Goal: Task Accomplishment & Management: Use online tool/utility

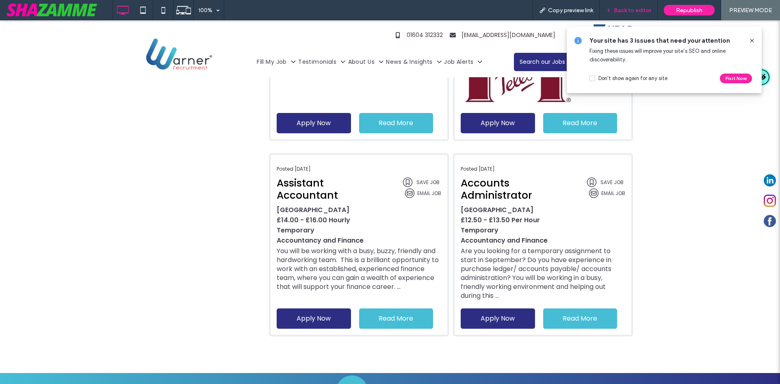
click at [628, 13] on span "Back to editor" at bounding box center [632, 10] width 37 height 7
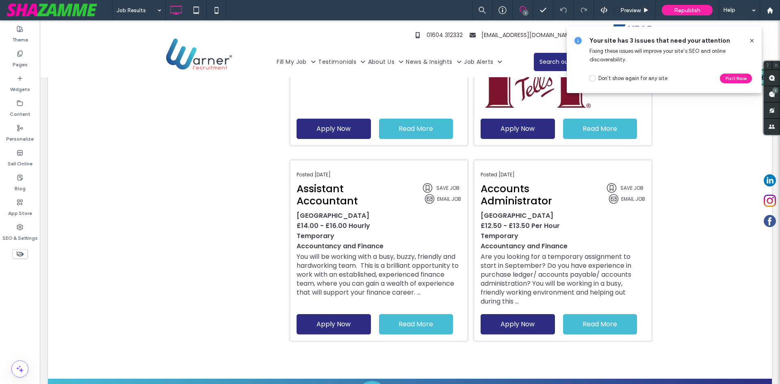
scroll to position [730, 0]
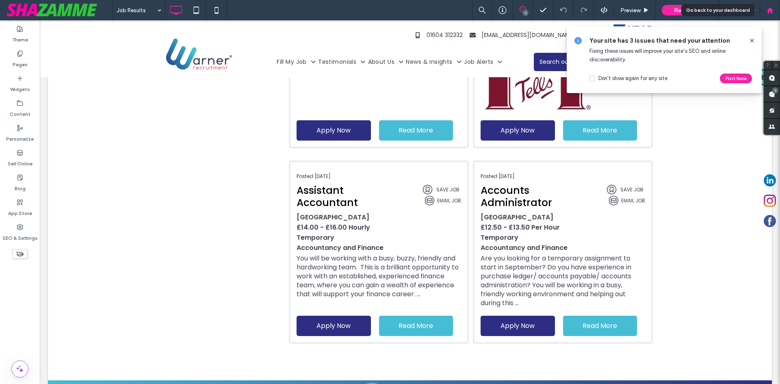
click at [774, 11] on div at bounding box center [770, 10] width 20 height 7
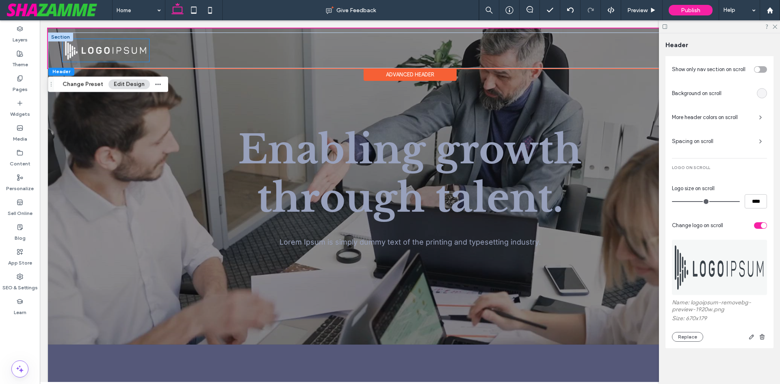
click at [132, 39] on img at bounding box center [106, 50] width 87 height 23
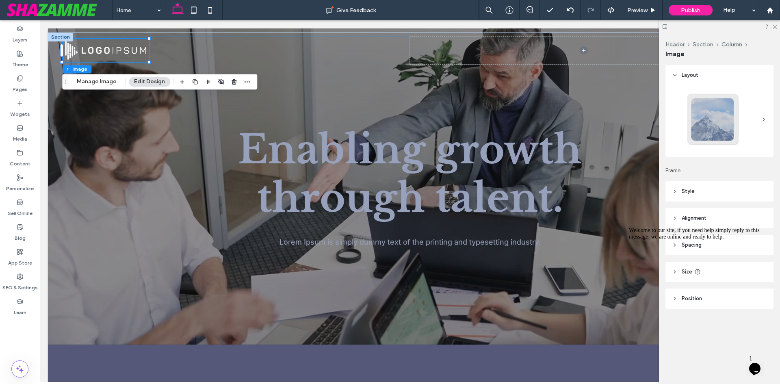
click at [686, 240] on div "Welcome to our site, if you need help simply reply to this message, we are onli…" at bounding box center [702, 233] width 146 height 13
click at [688, 240] on div "Welcome to our site, if you need help simply reply to this message, we are onli…" at bounding box center [702, 233] width 146 height 13
click at [629, 227] on icon "Chat attention grabber" at bounding box center [629, 227] width 0 height 0
click at [701, 246] on span "Spacing" at bounding box center [692, 245] width 20 height 8
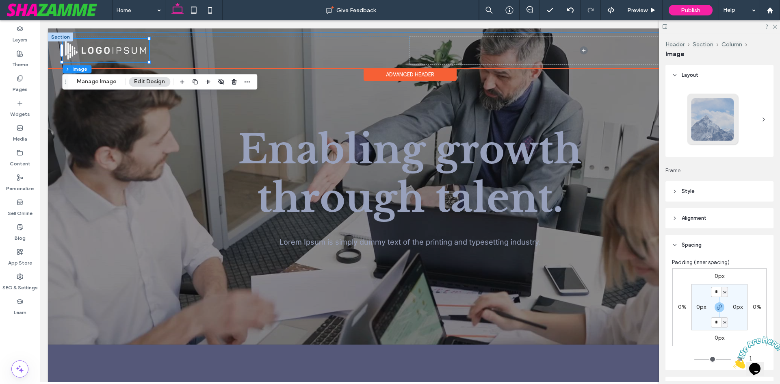
click at [139, 36] on div at bounding box center [410, 51] width 724 height 36
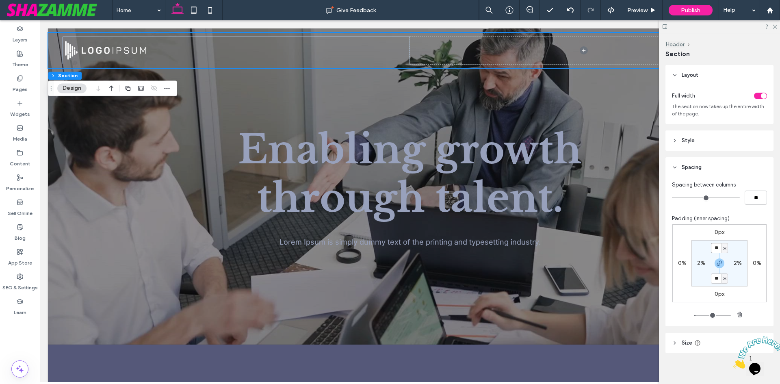
click at [718, 249] on input "**" at bounding box center [716, 248] width 11 height 10
type input "*"
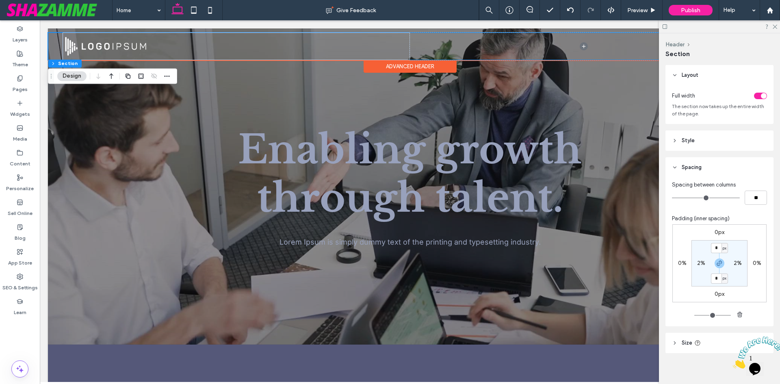
click at [79, 30] on div "About Us Our Story Meet the team Employers Services Sector 1 recruitment Submit…" at bounding box center [410, 44] width 724 height 32
click at [405, 68] on div "Advanced Header" at bounding box center [410, 66] width 93 height 13
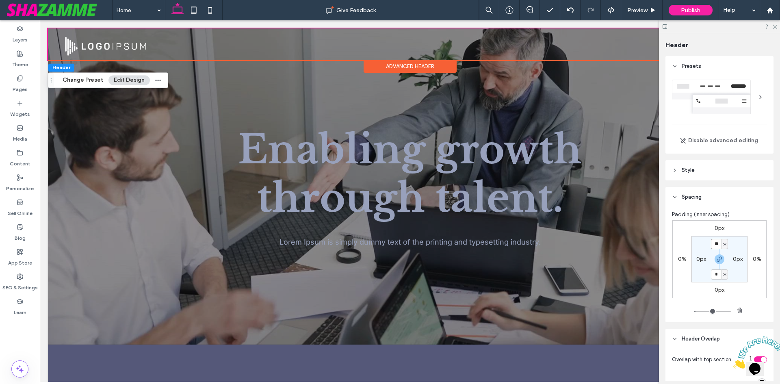
click at [712, 243] on input "**" at bounding box center [716, 244] width 11 height 10
type input "*"
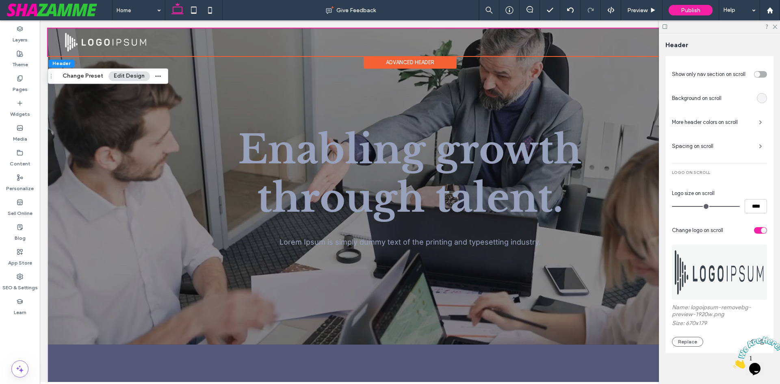
scroll to position [413, 0]
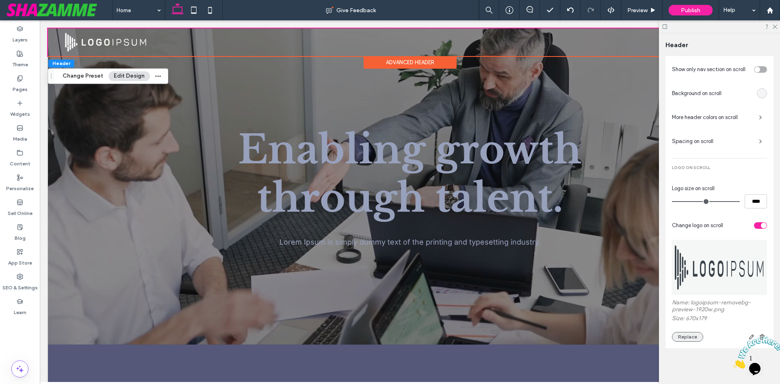
click at [681, 335] on button "Replace" at bounding box center [687, 337] width 31 height 10
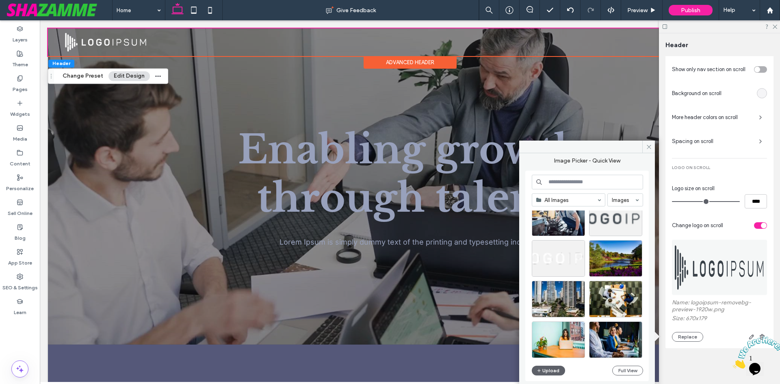
scroll to position [559, 0]
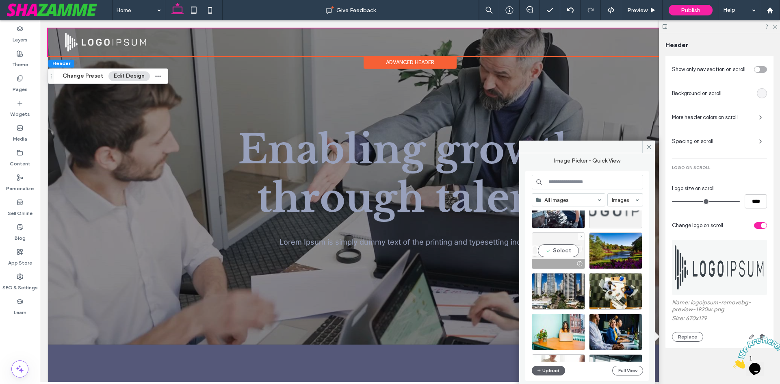
click at [556, 252] on div "Select" at bounding box center [558, 250] width 53 height 37
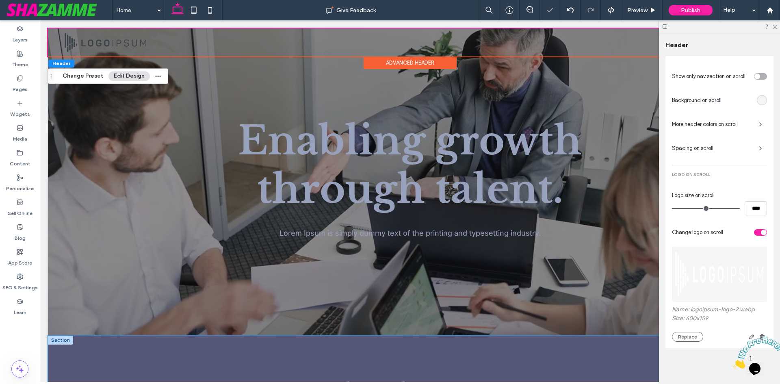
scroll to position [0, 0]
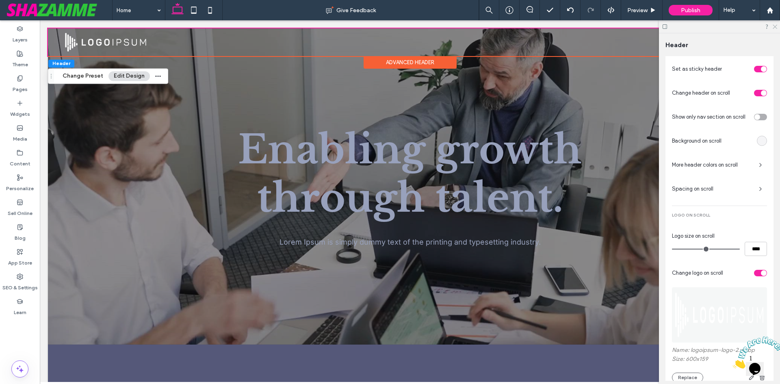
click at [776, 28] on icon at bounding box center [774, 26] width 5 height 5
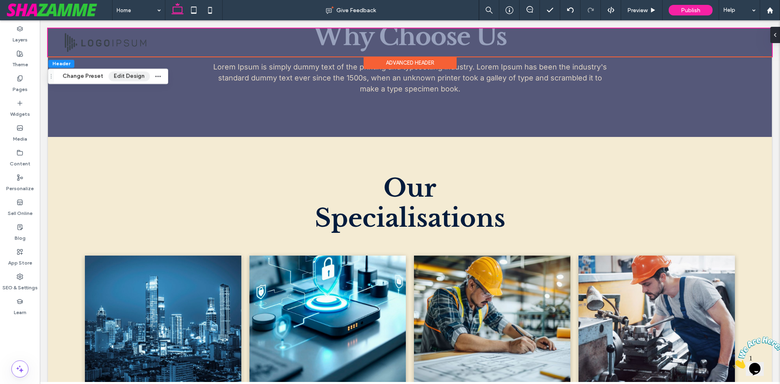
click at [119, 75] on button "Edit Design" at bounding box center [129, 77] width 41 height 10
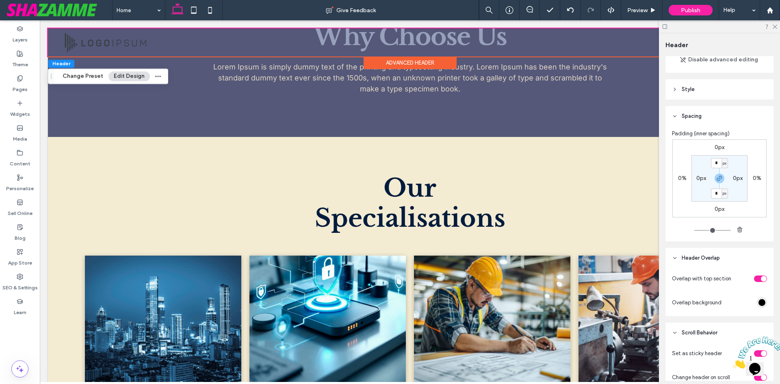
click at [777, 28] on div at bounding box center [719, 26] width 121 height 13
click at [776, 26] on icon at bounding box center [774, 26] width 5 height 5
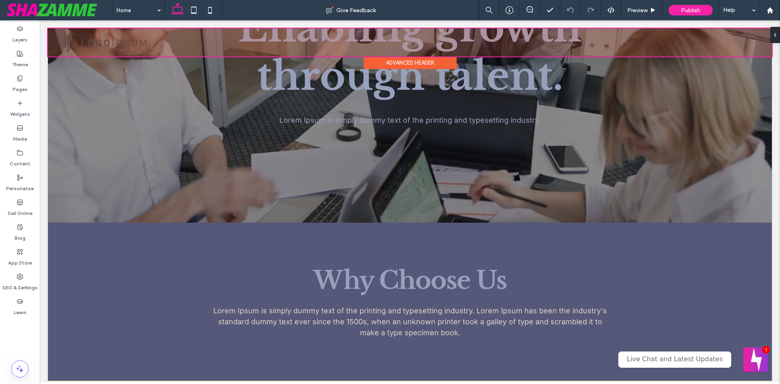
click at [98, 42] on div at bounding box center [410, 42] width 724 height 28
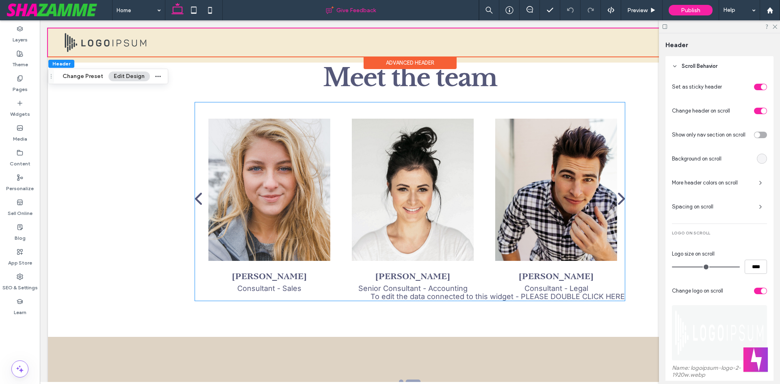
scroll to position [935, 0]
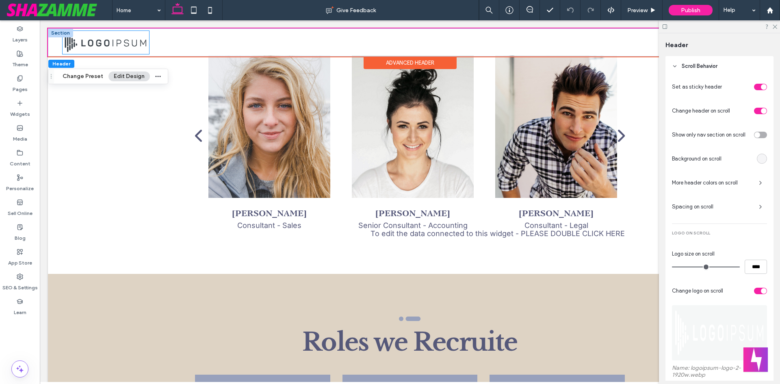
click at [95, 39] on img at bounding box center [106, 42] width 87 height 23
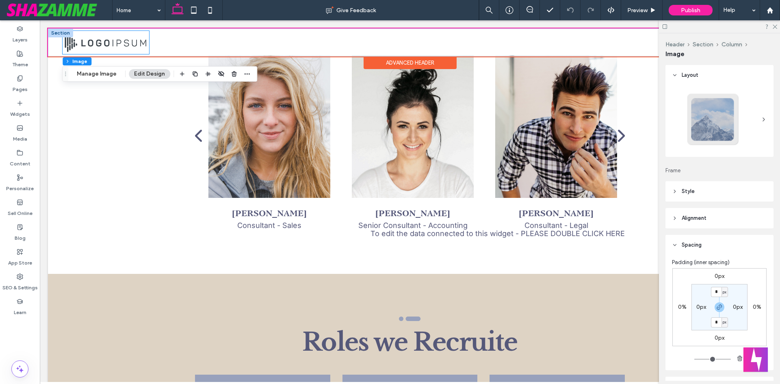
type input "**"
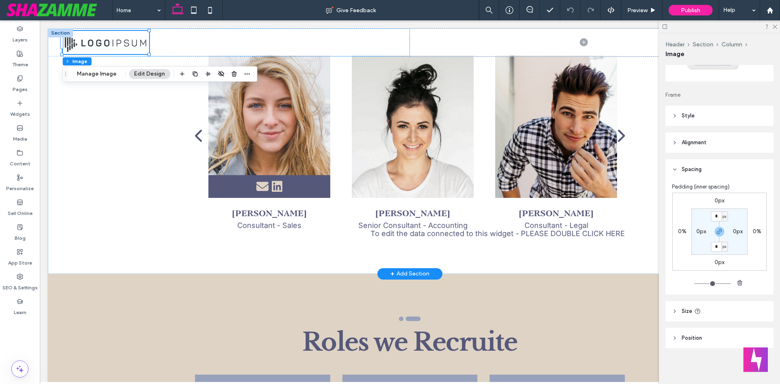
scroll to position [0, 0]
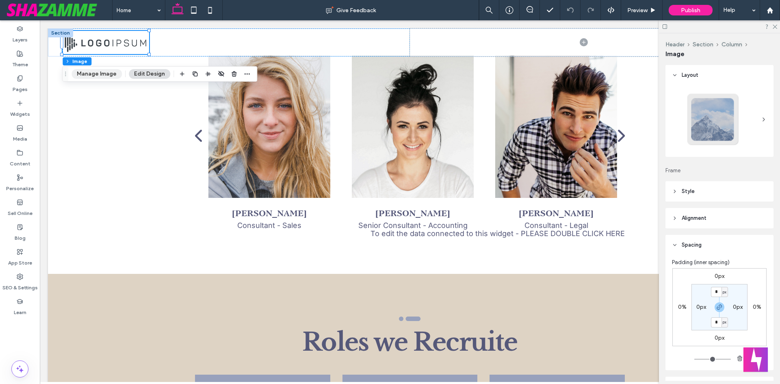
click at [93, 73] on button "Manage Image" at bounding box center [97, 74] width 50 height 10
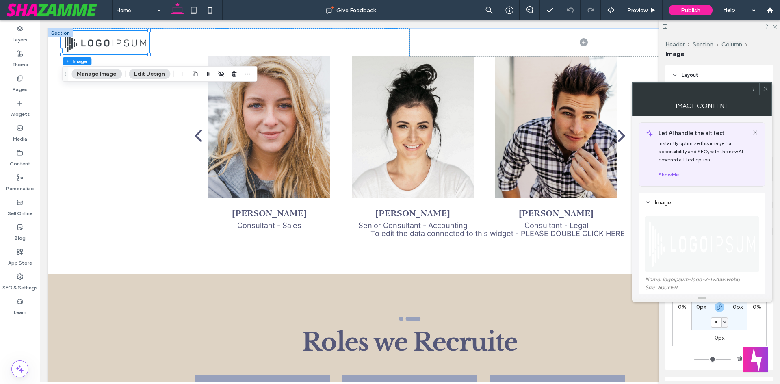
click at [768, 88] on icon at bounding box center [766, 89] width 6 height 6
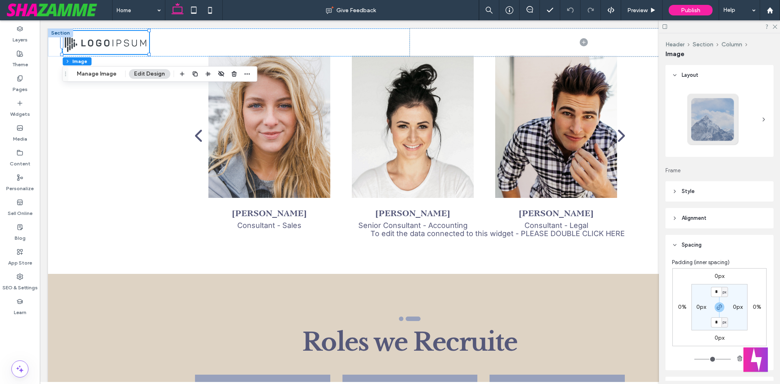
click at [707, 196] on header "Style" at bounding box center [720, 191] width 108 height 20
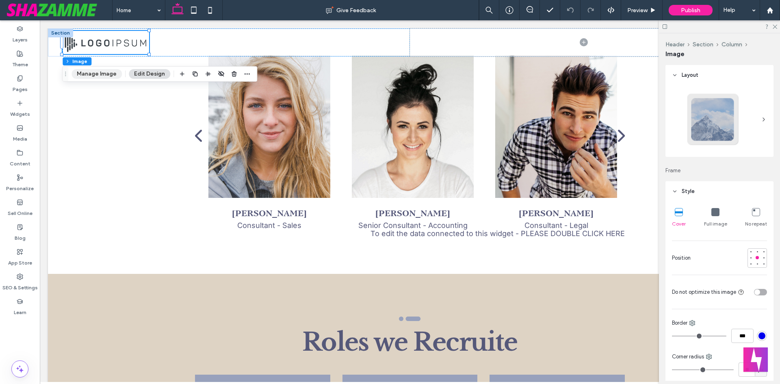
click at [101, 75] on button "Manage Image" at bounding box center [97, 74] width 50 height 10
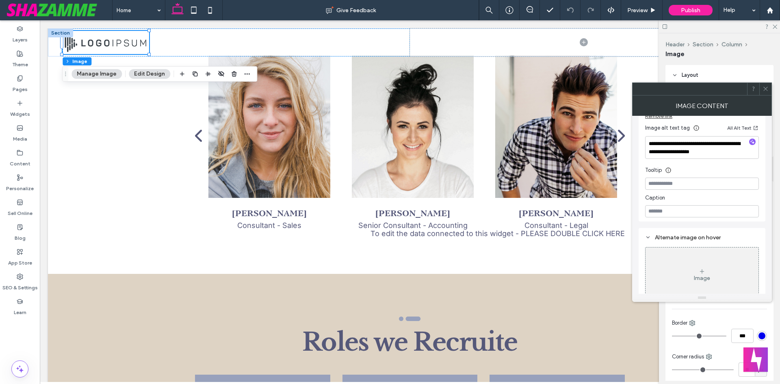
scroll to position [230, 0]
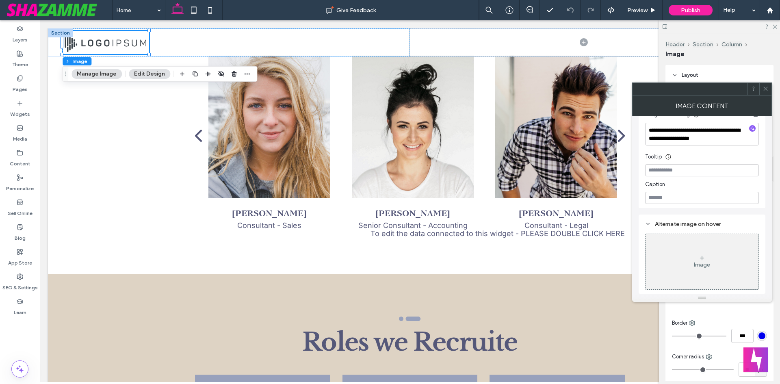
click at [767, 91] on icon at bounding box center [766, 89] width 6 height 6
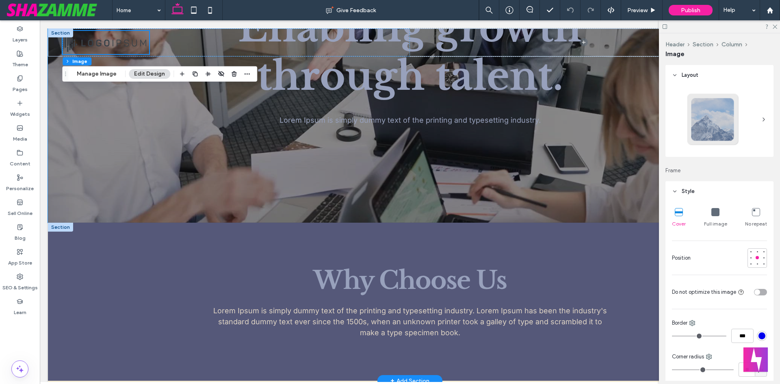
scroll to position [0, 0]
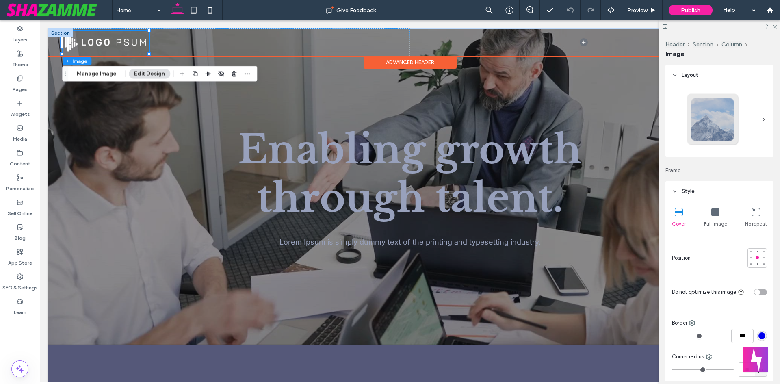
click at [389, 62] on div "Advanced Header" at bounding box center [410, 62] width 93 height 13
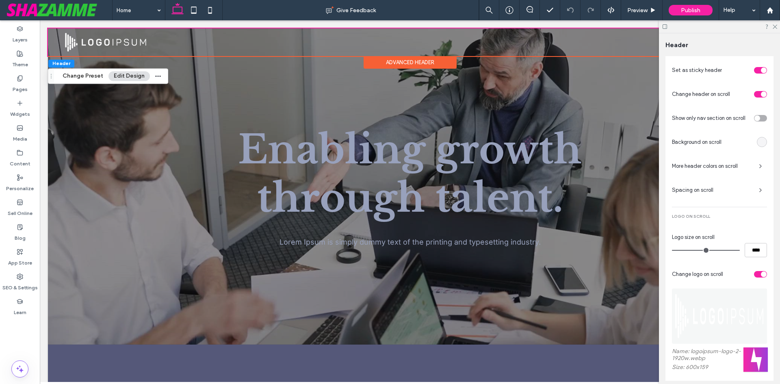
scroll to position [413, 0]
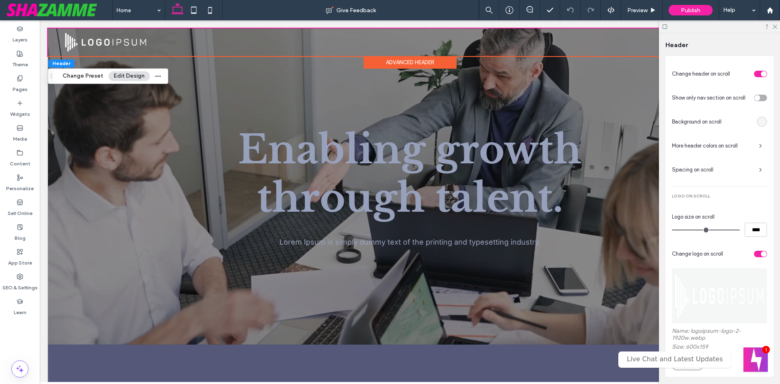
scroll to position [413, 0]
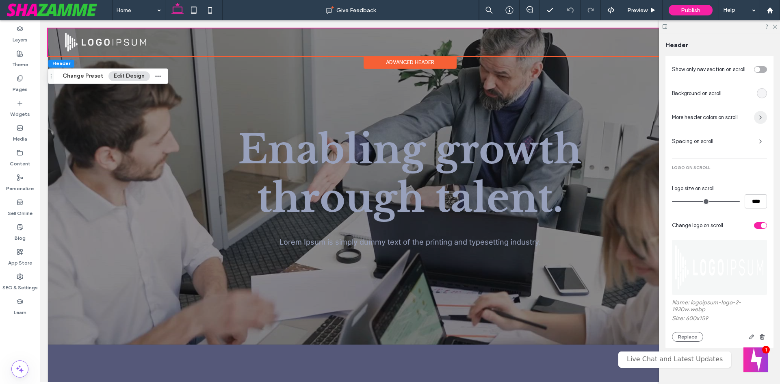
click at [761, 225] on div "toggle" at bounding box center [764, 226] width 6 height 6
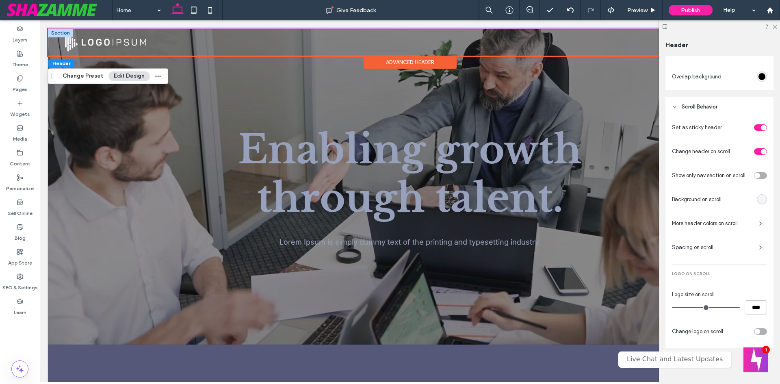
scroll to position [0, 0]
click at [84, 131] on div at bounding box center [410, 186] width 724 height 316
